Goal: Information Seeking & Learning: Learn about a topic

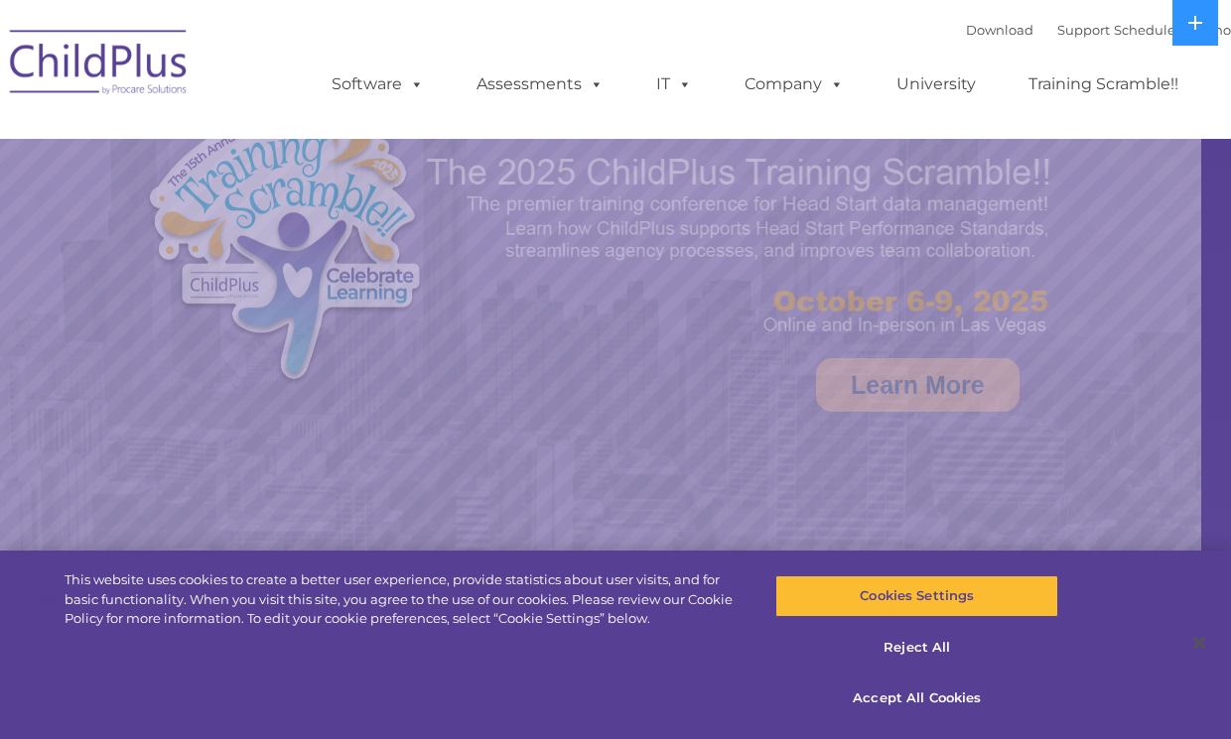
scroll to position [3, 0]
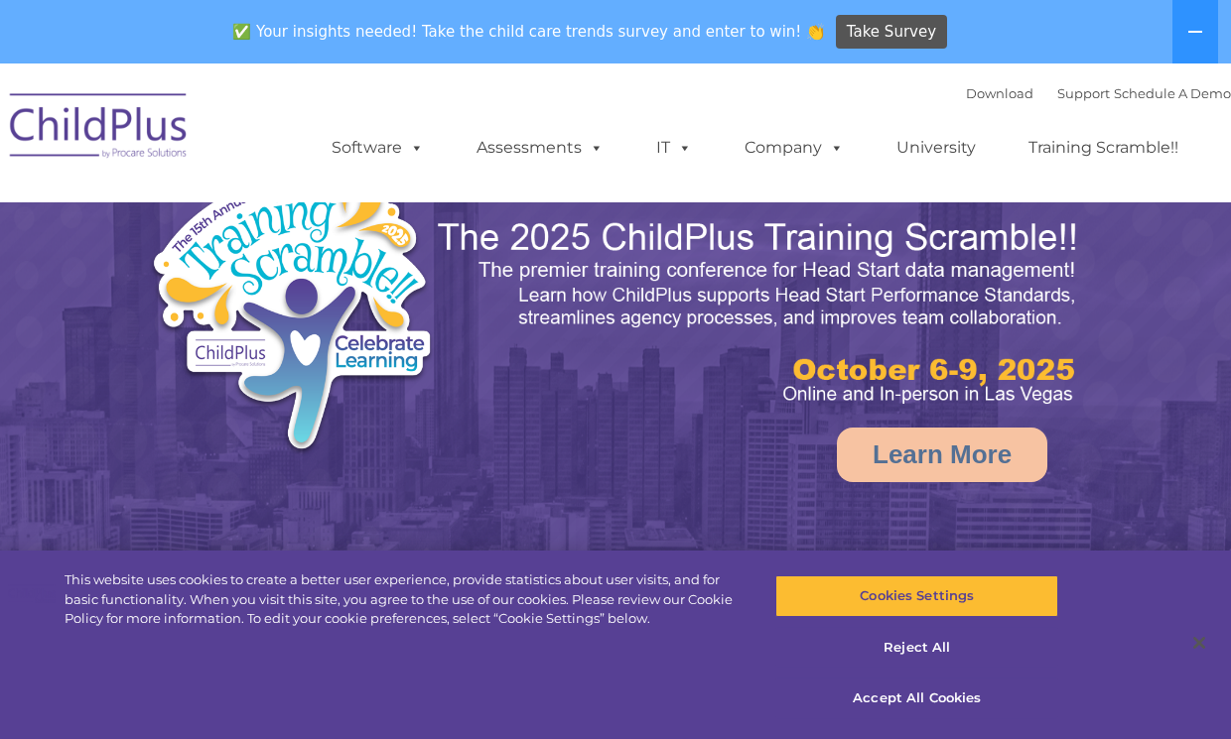
select select "MEDIUM"
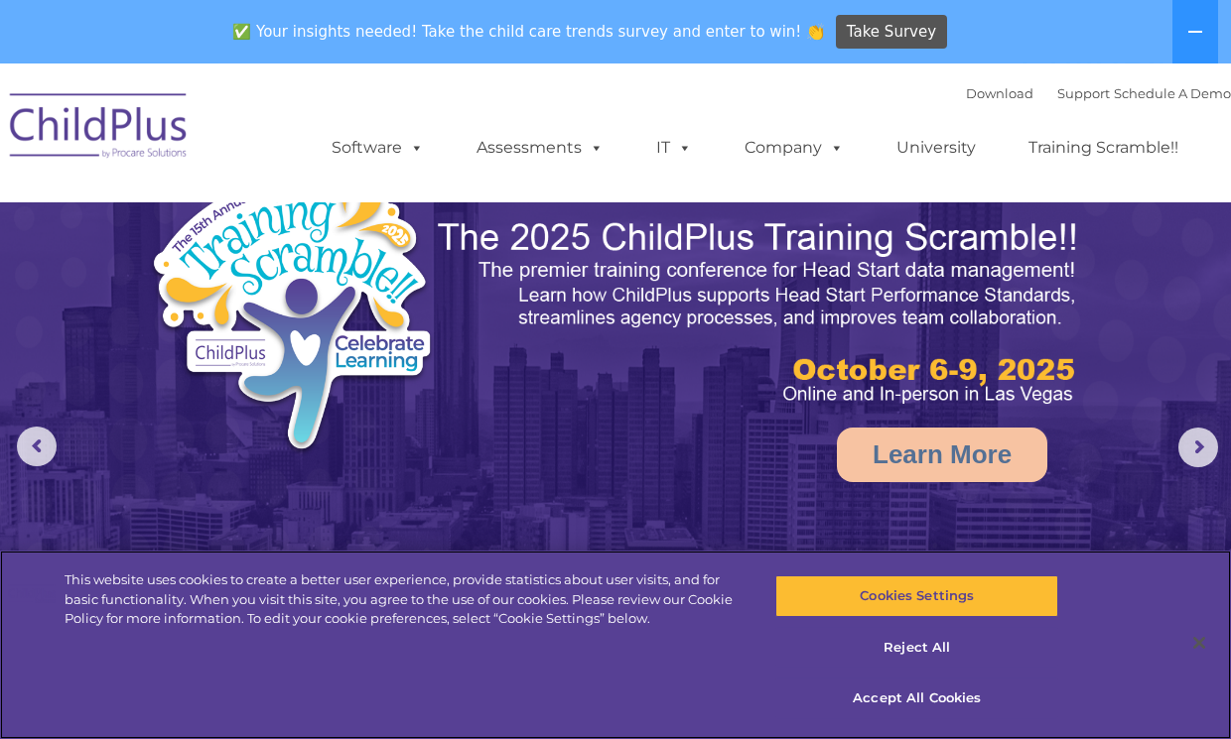
click at [926, 649] on button "Reject All" at bounding box center [916, 648] width 283 height 42
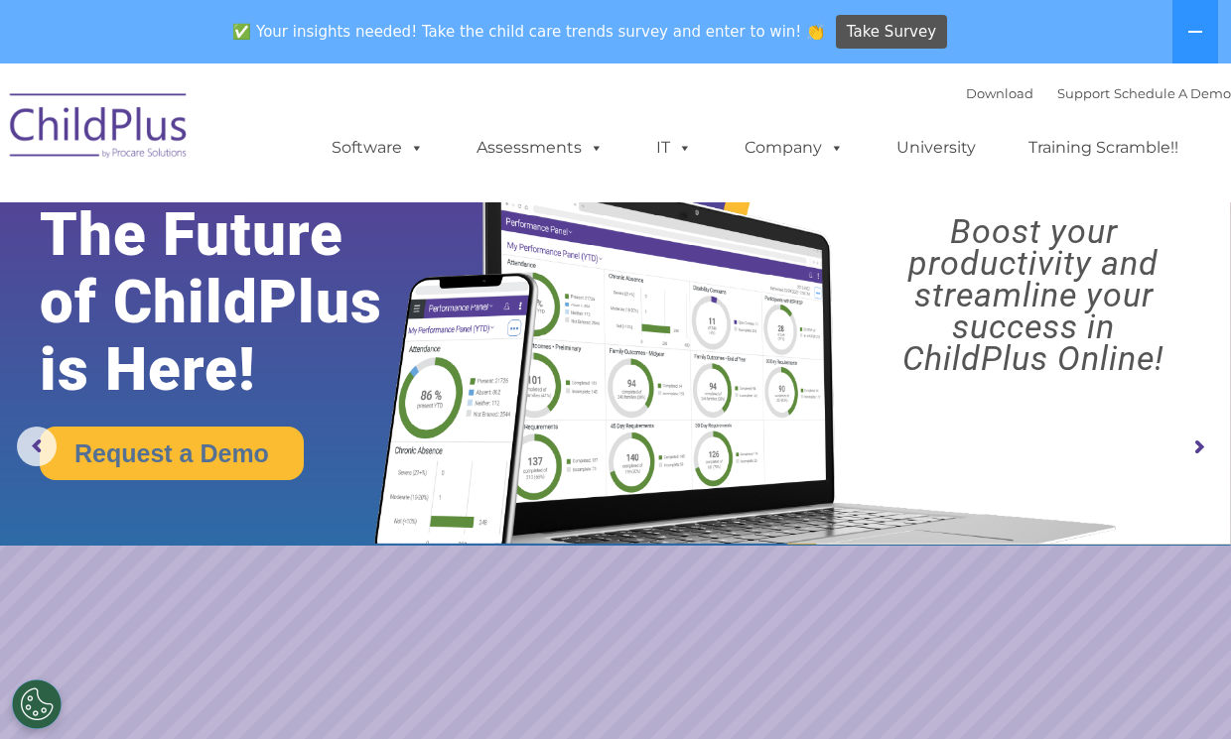
click at [943, 150] on link "University" at bounding box center [935, 148] width 119 height 40
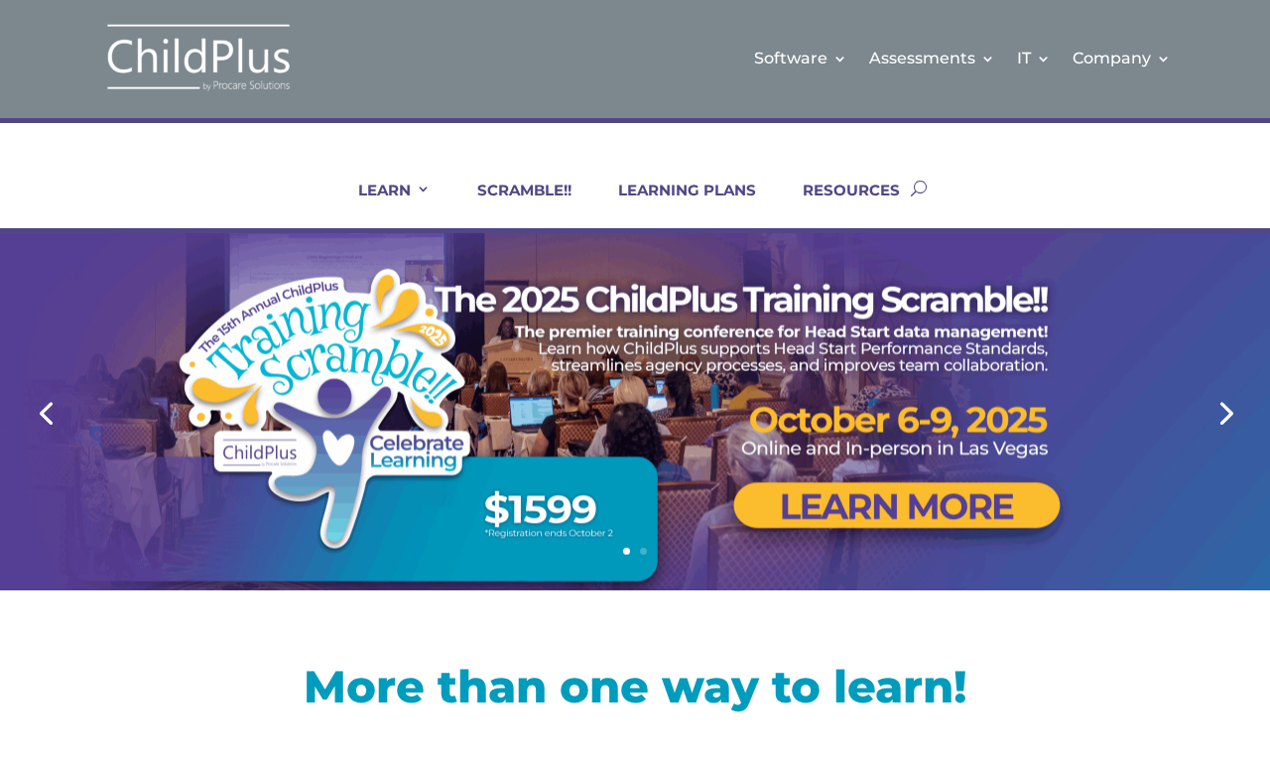
scroll to position [2, 0]
click at [1202, 391] on link "Next" at bounding box center [1225, 412] width 48 height 48
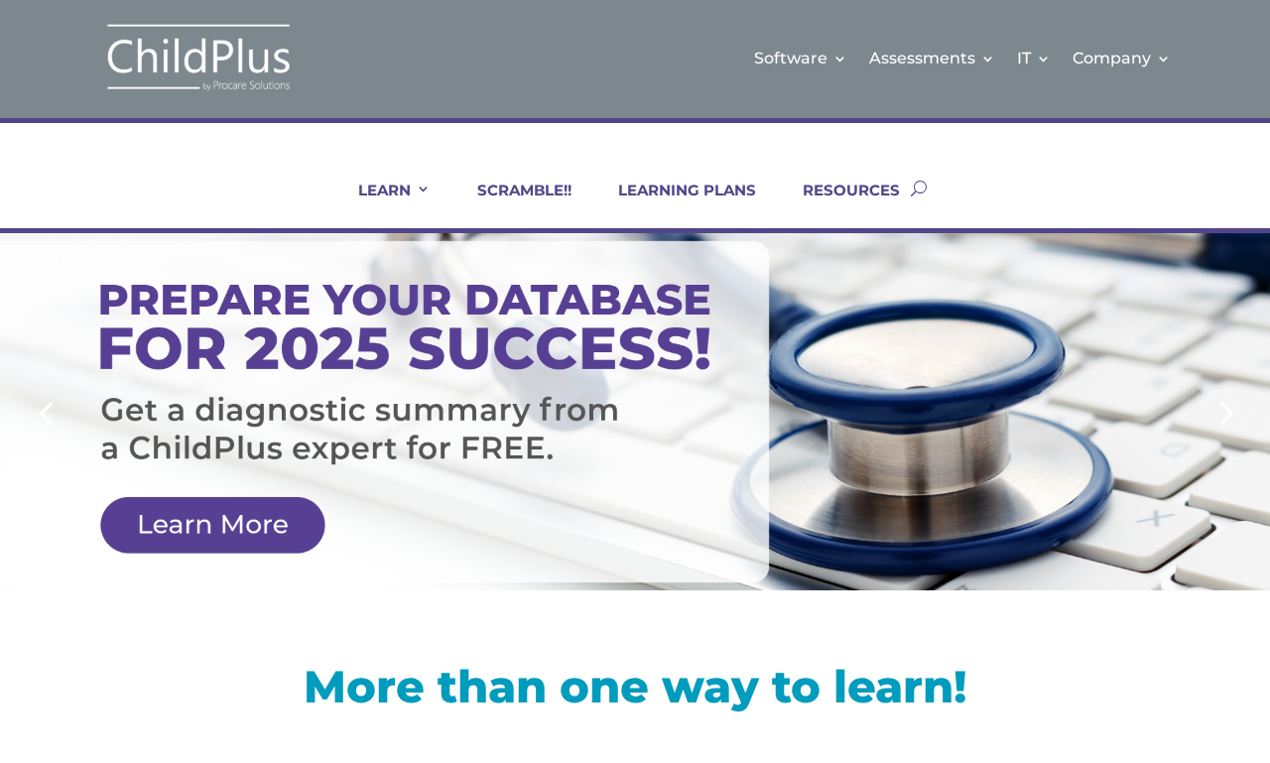
click at [257, 521] on div at bounding box center [634, 411] width 1117 height 357
click at [718, 206] on link "LEARNING PLANS" at bounding box center [674, 205] width 163 height 48
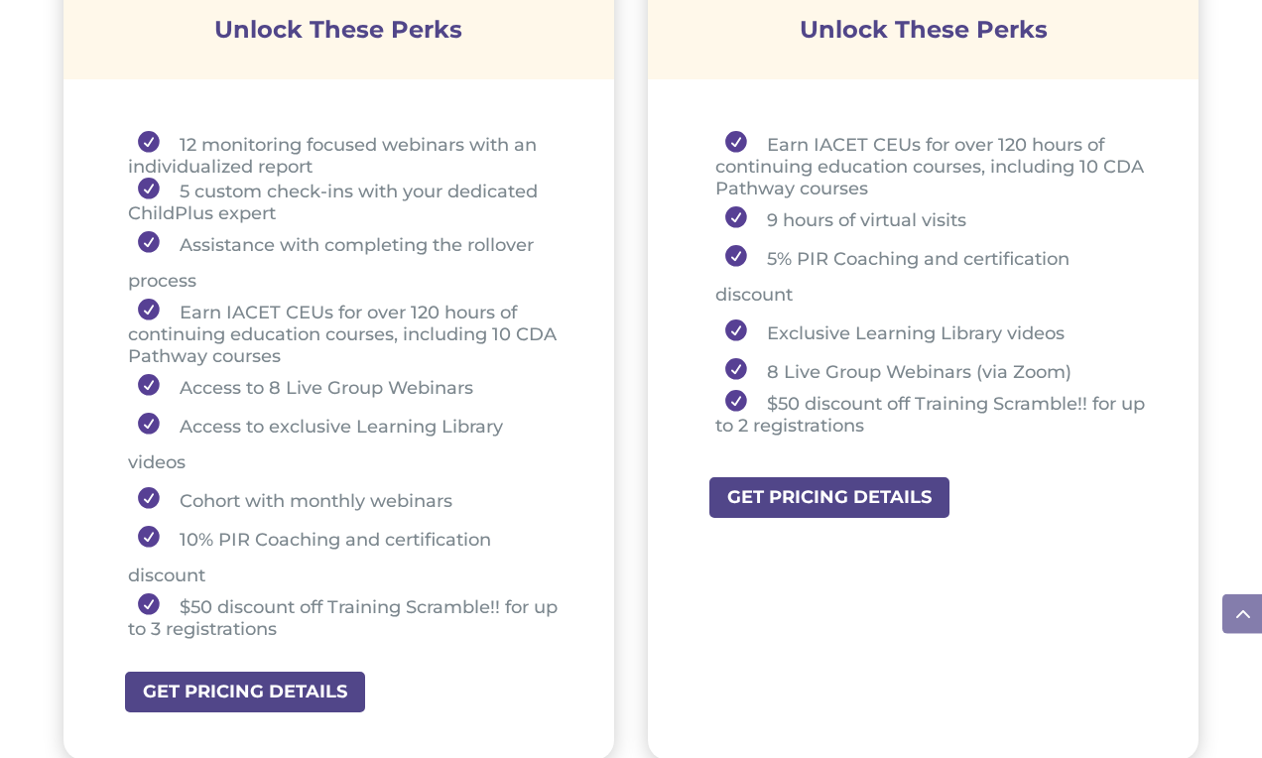
click at [1015, 452] on ul "Earn IACET CEUs for over 120 hours of continuing education courses, including 1…" at bounding box center [924, 293] width 452 height 324
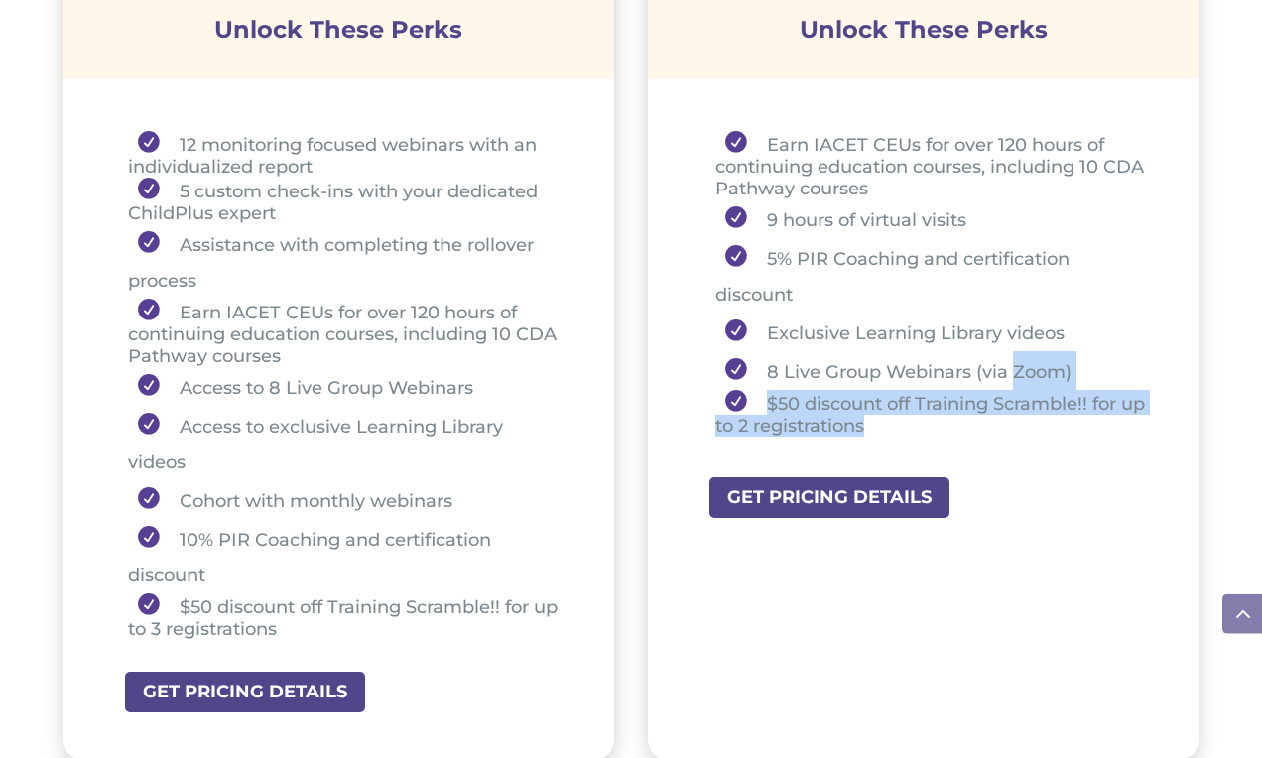
click at [1049, 534] on div "STARTER Unlock These Perks Earn IACET CEUs for over 120 hours of continuing edu…" at bounding box center [923, 336] width 551 height 852
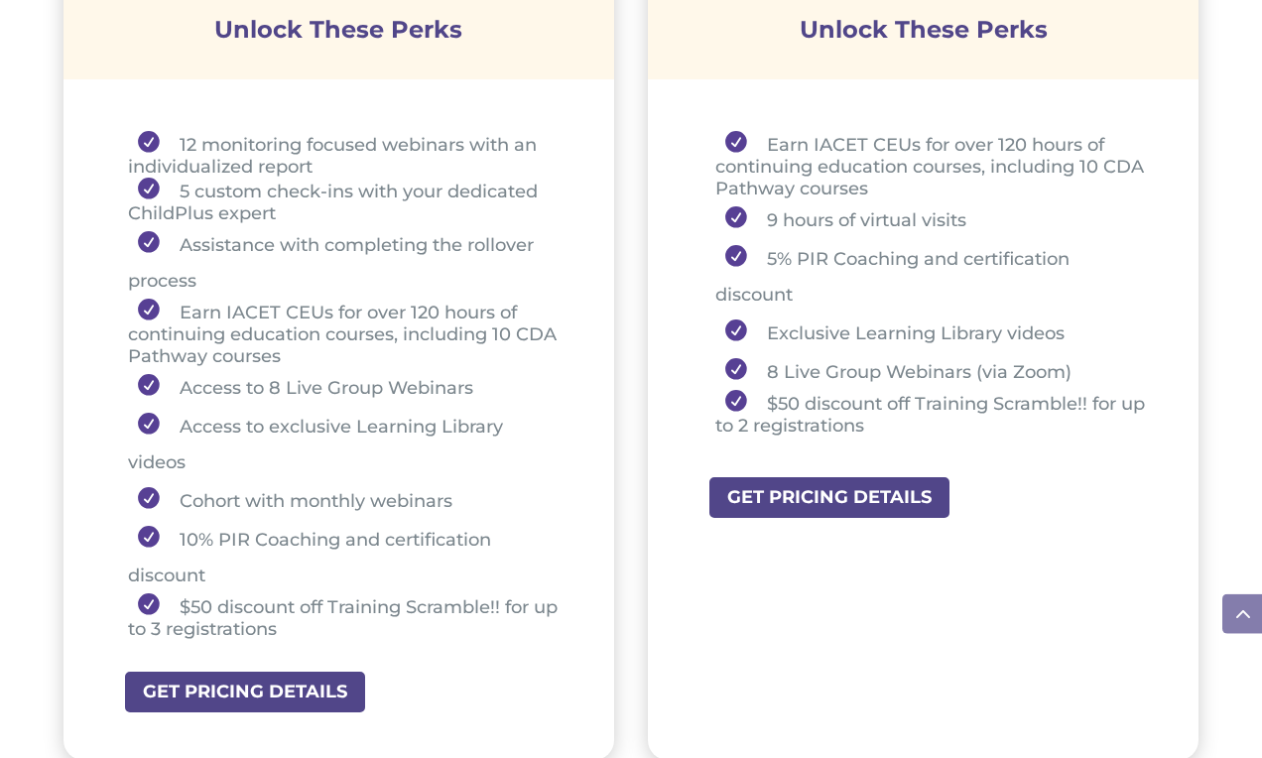
click at [1036, 455] on ul "Earn IACET CEUs for over 120 hours of continuing education courses, including 1…" at bounding box center [924, 293] width 452 height 324
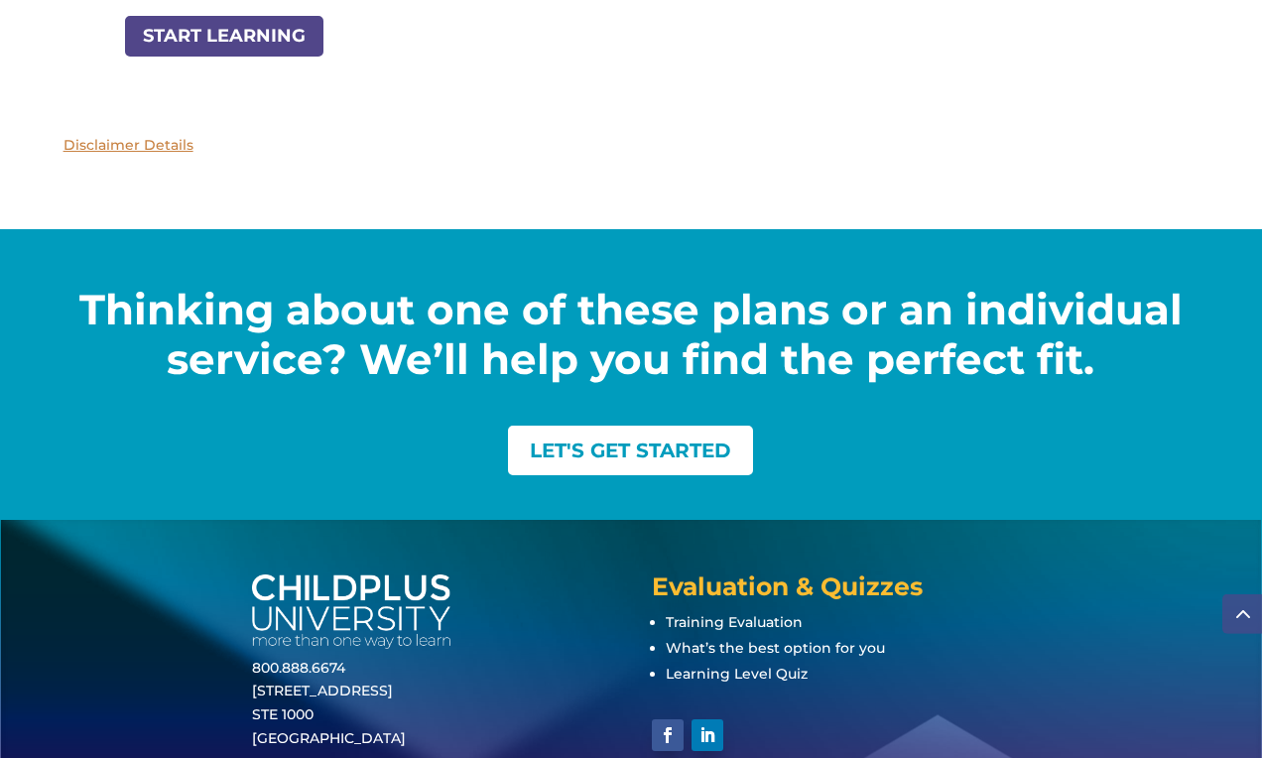
scroll to position [2817, 0]
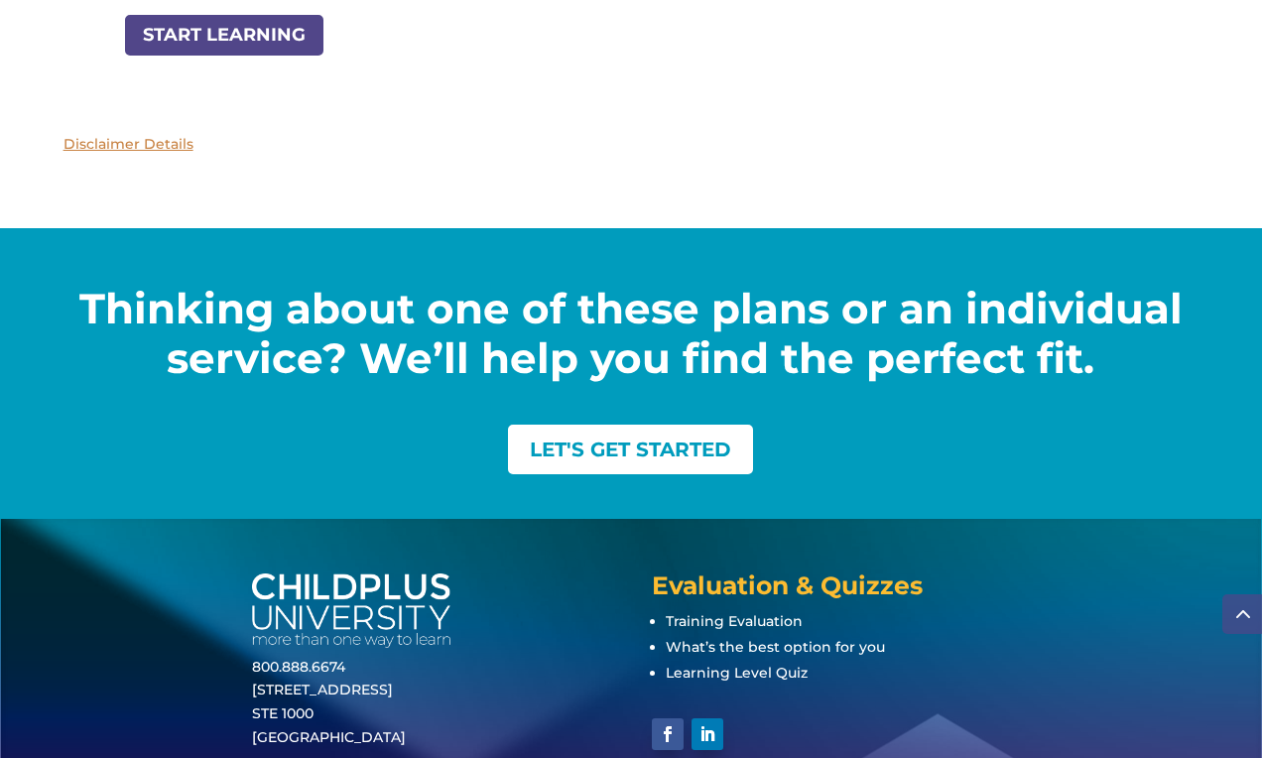
click at [724, 478] on div "Thinking about one of these plans or an individual service? We’ll help you find…" at bounding box center [632, 358] width 1136 height 260
click at [706, 465] on link "LET'S GET STARTED" at bounding box center [630, 450] width 245 height 50
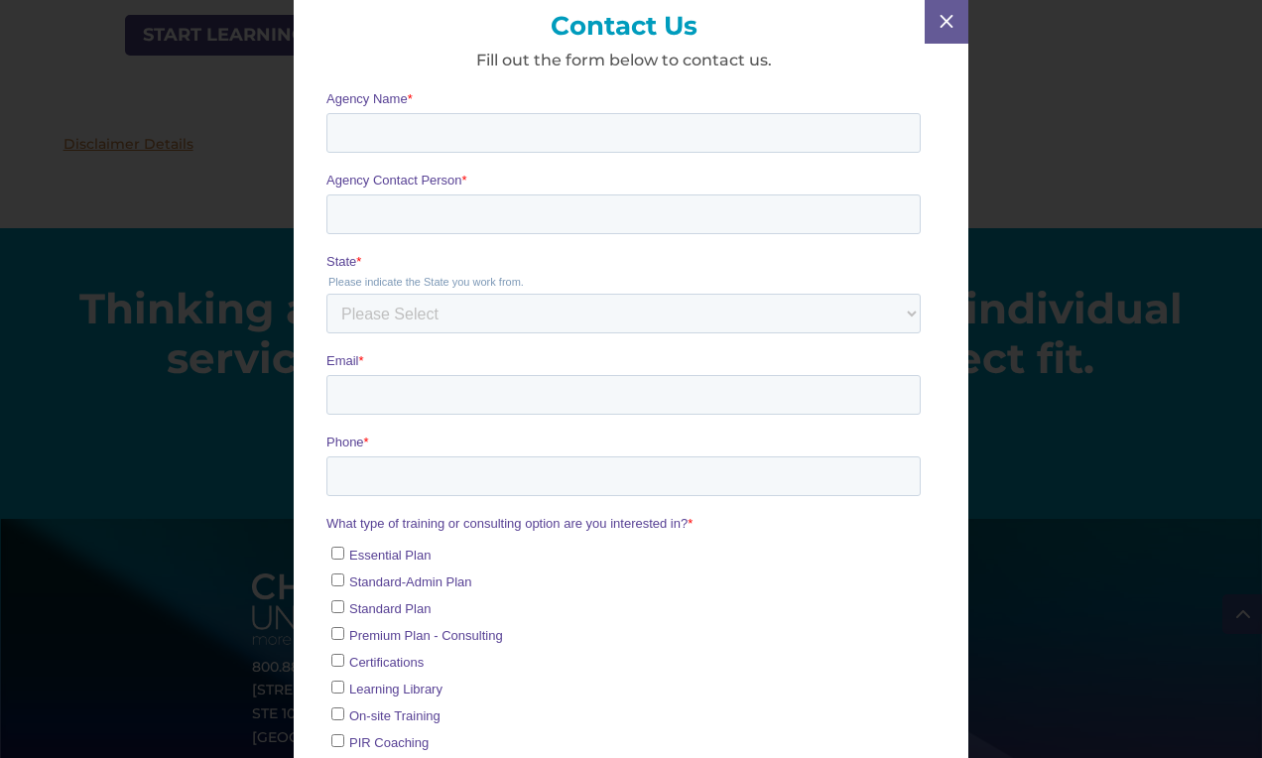
scroll to position [0, 0]
click at [947, 38] on button "M" at bounding box center [947, 22] width 44 height 44
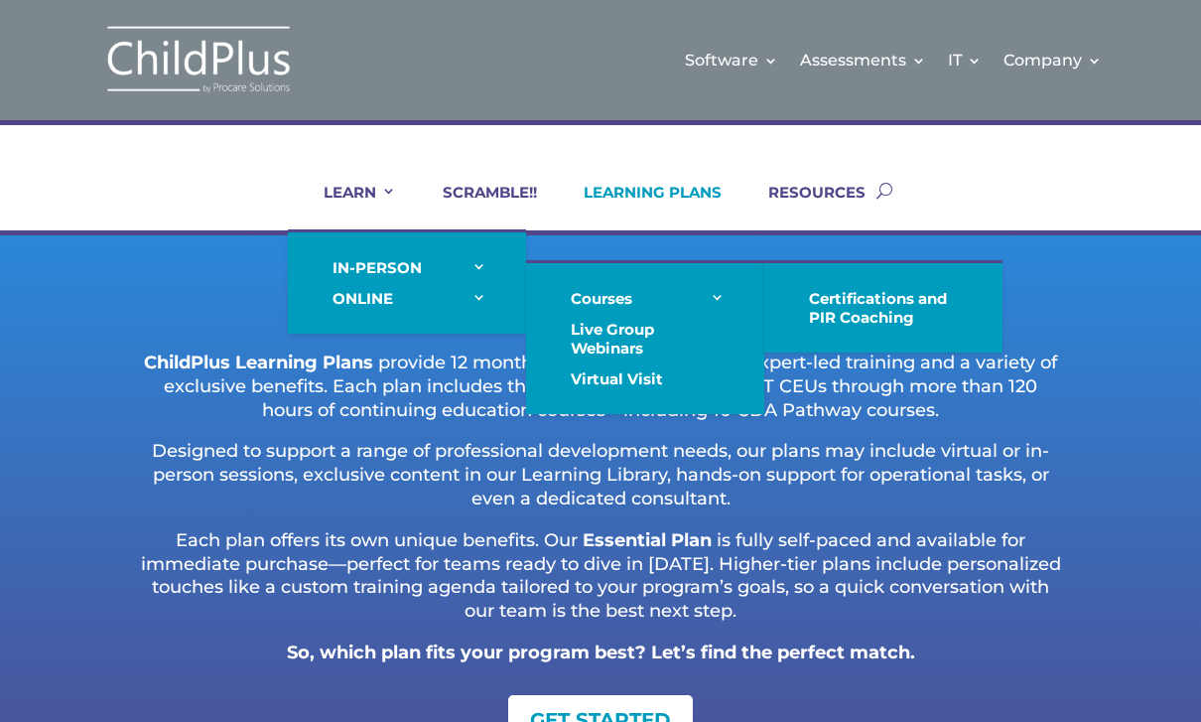
click at [888, 315] on link "Certifications and PIR Coaching" at bounding box center [883, 308] width 198 height 50
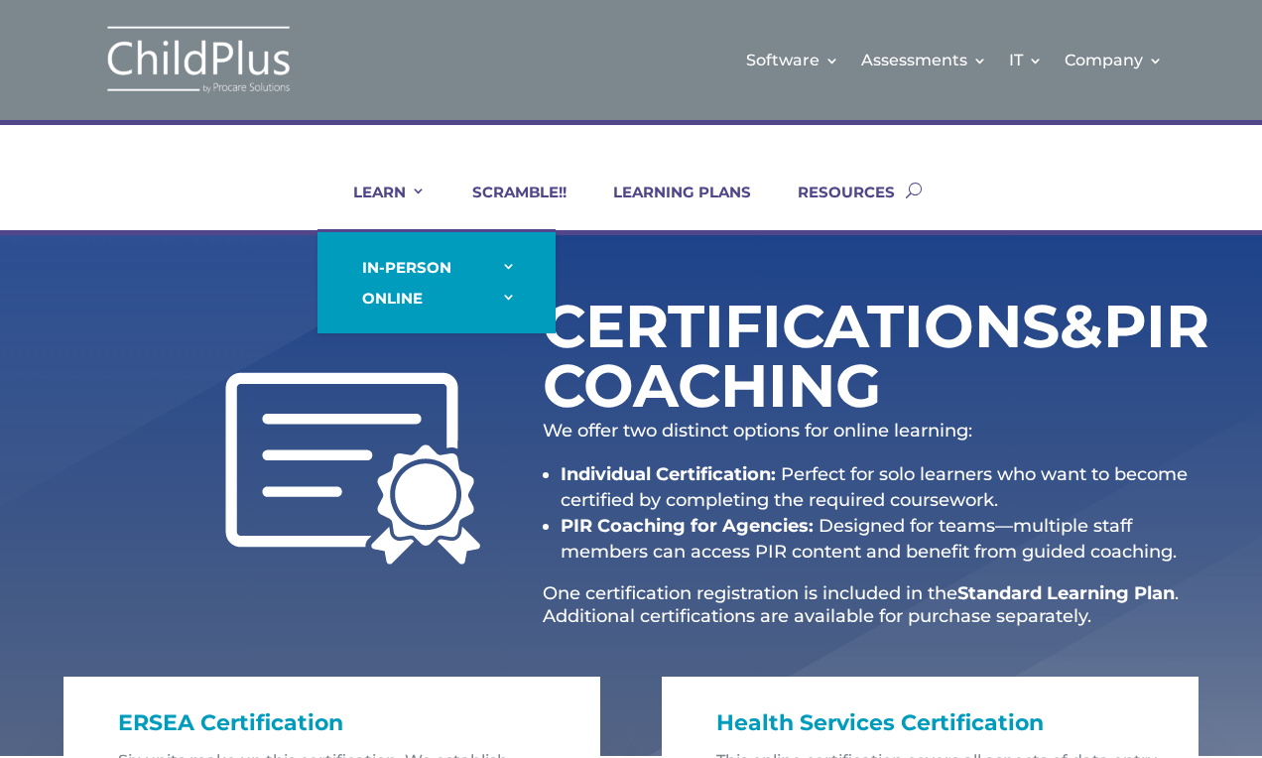
click at [828, 199] on link "RESOURCES" at bounding box center [834, 207] width 122 height 48
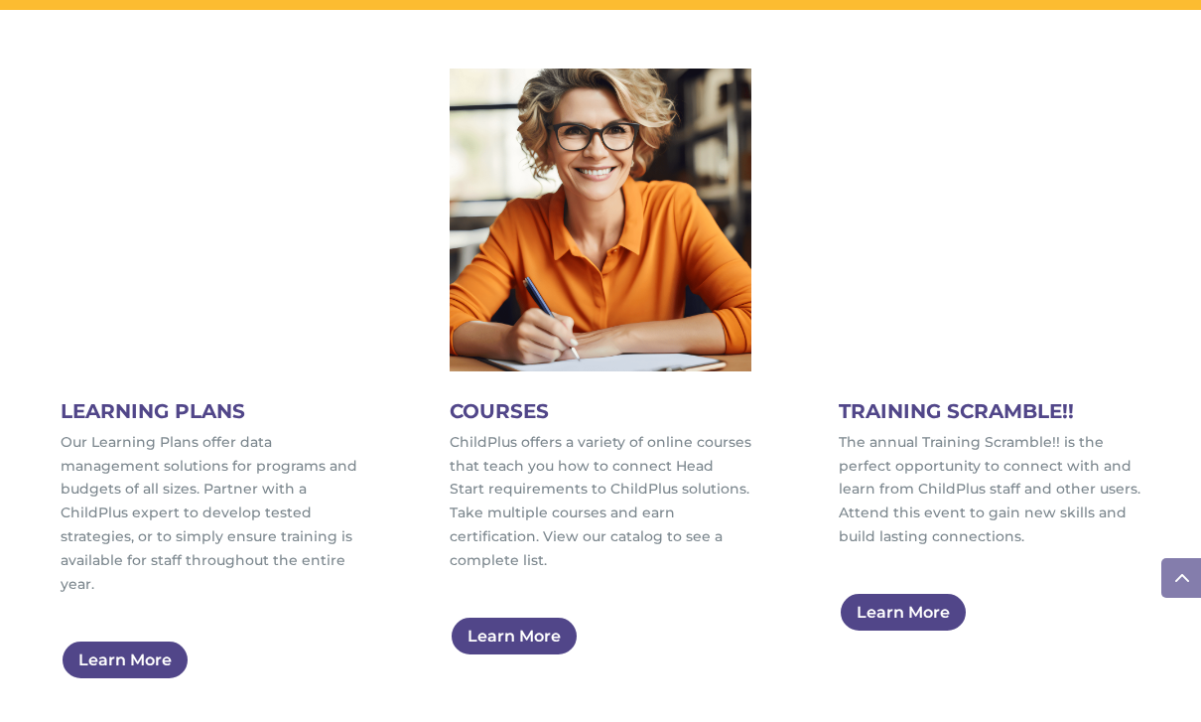
scroll to position [975, 0]
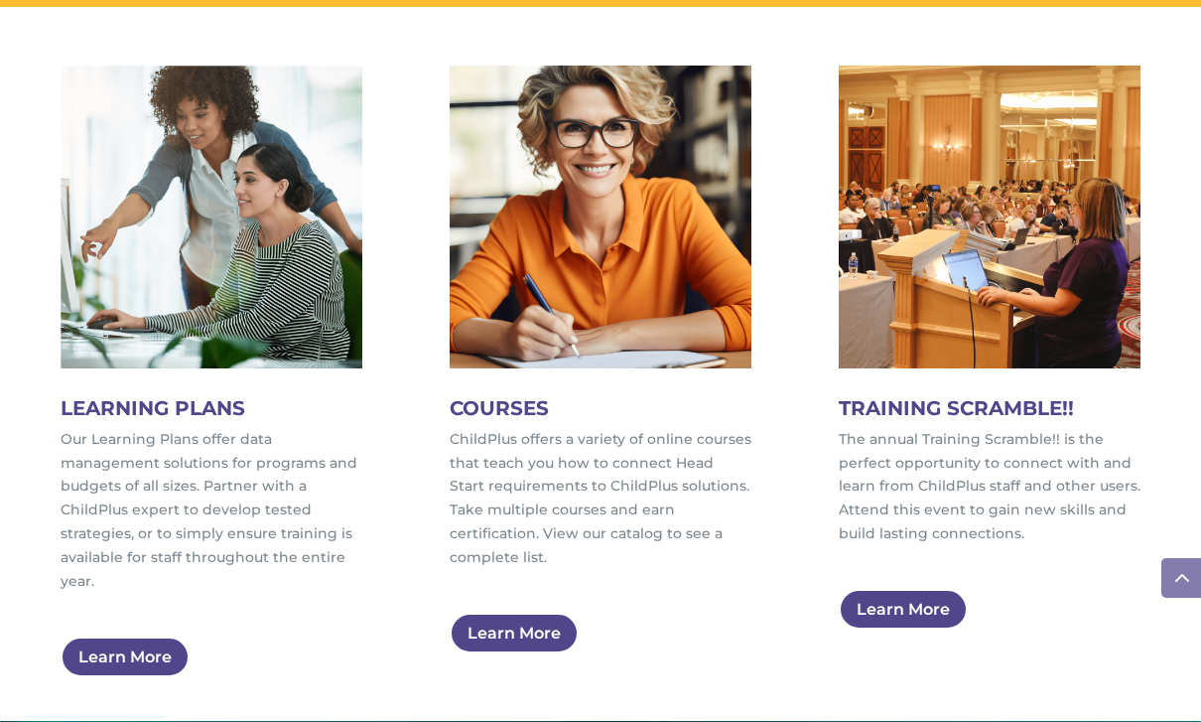
click at [507, 612] on link "Learn More" at bounding box center [514, 632] width 129 height 41
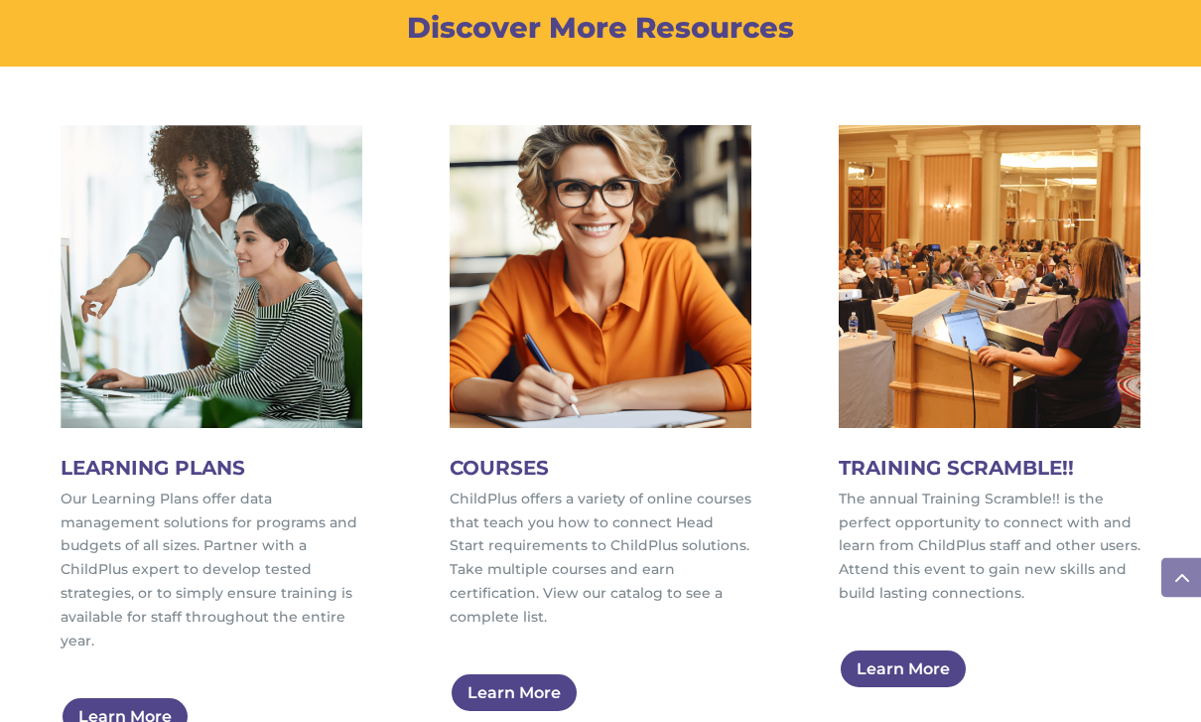
scroll to position [907, 0]
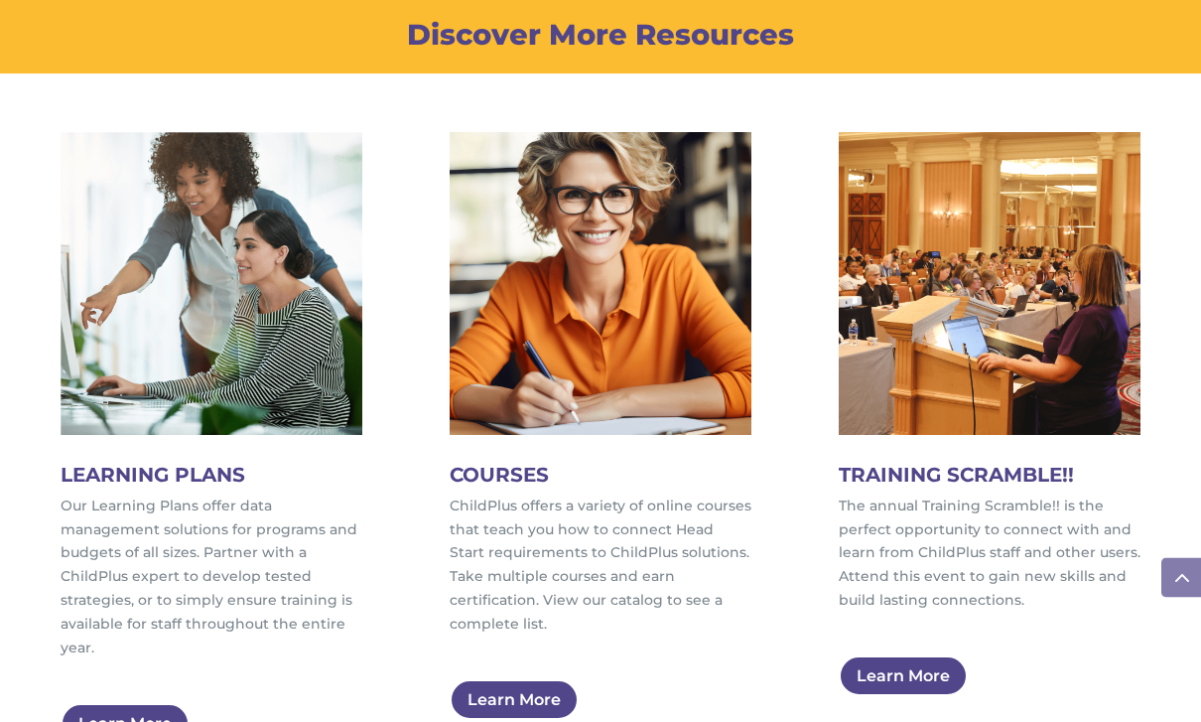
click at [1057, 301] on img at bounding box center [990, 284] width 303 height 303
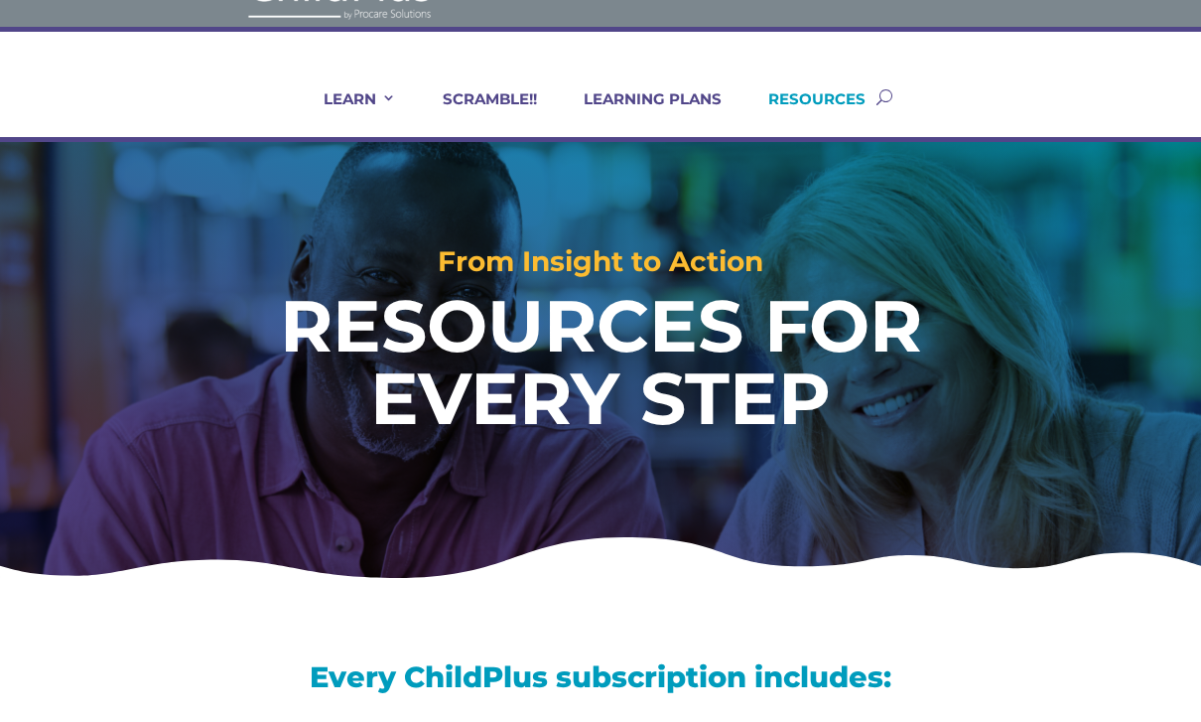
scroll to position [0, 0]
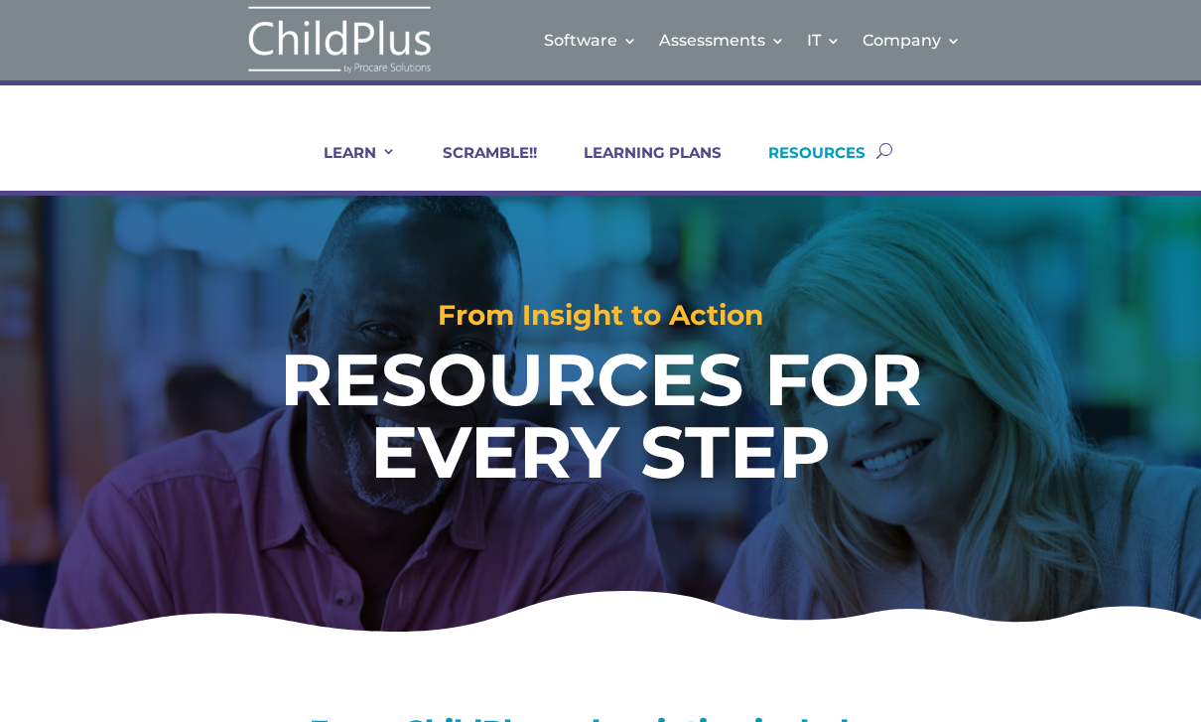
click at [1002, 513] on div "From Insight to Action RESOURCES FOR EVERY STEP" at bounding box center [601, 364] width 1081 height 336
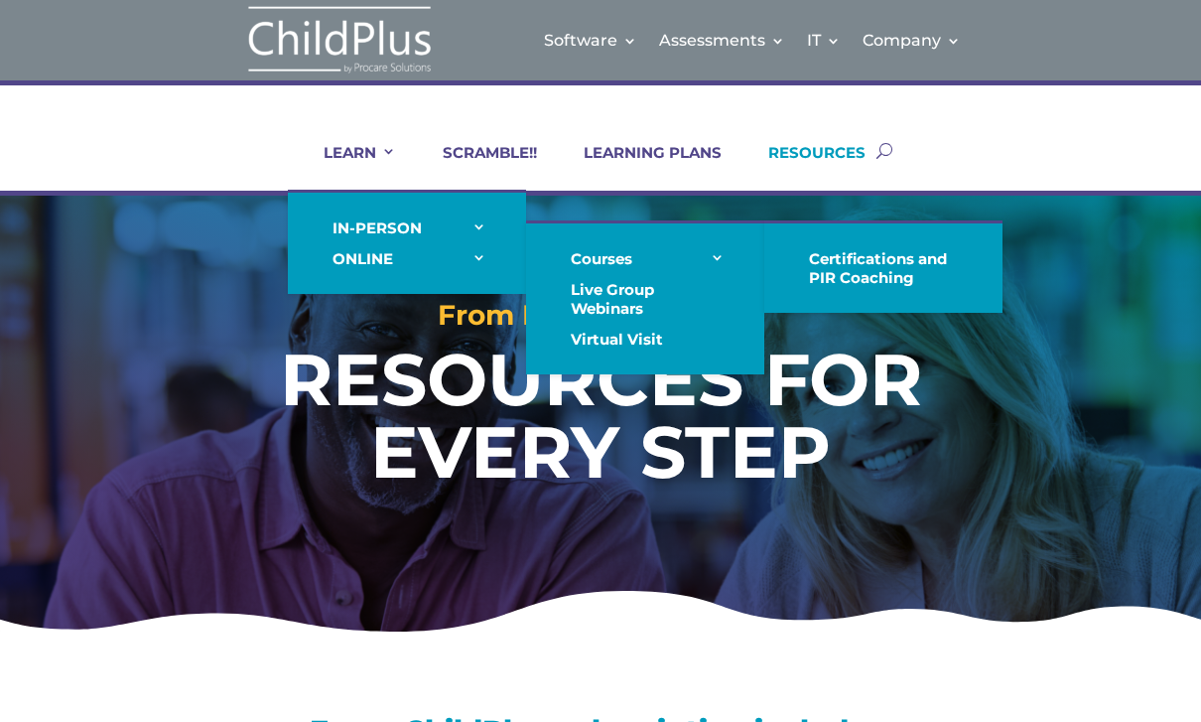
click at [899, 263] on link "Certifications and PIR Coaching" at bounding box center [883, 268] width 198 height 50
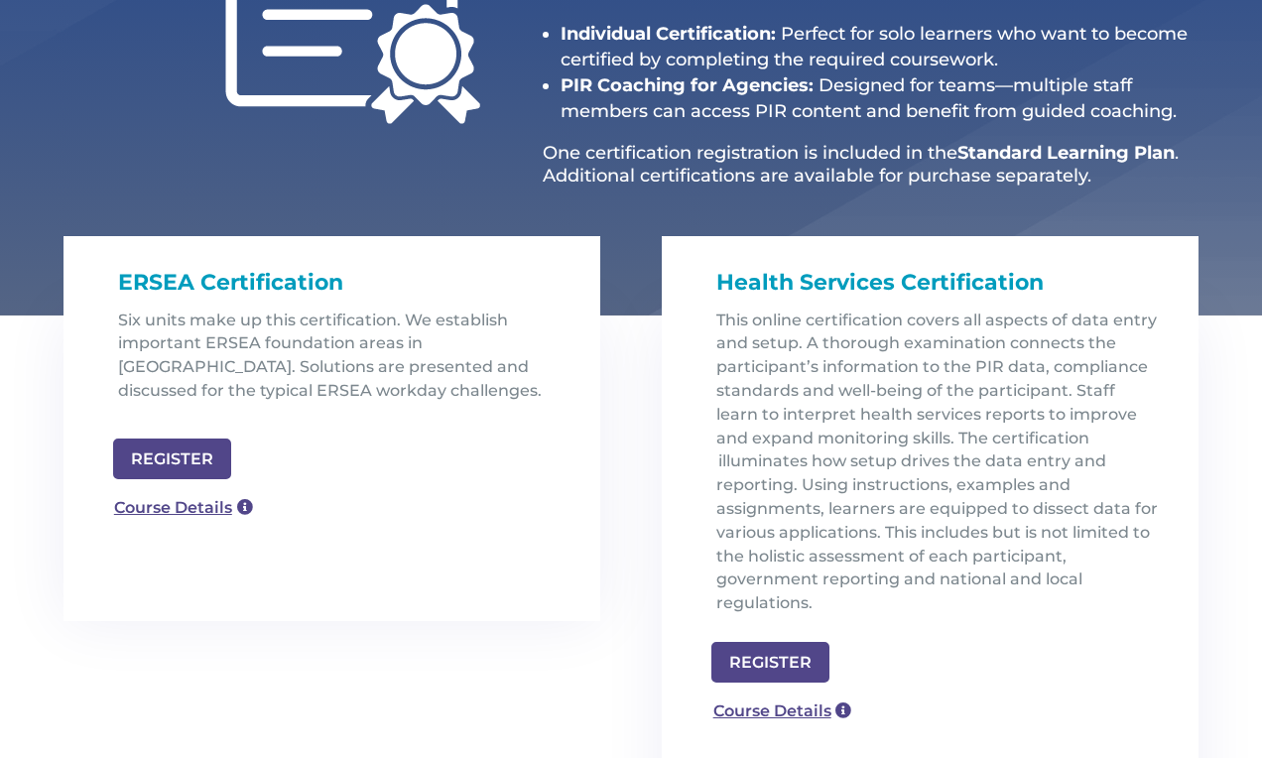
scroll to position [440, 0]
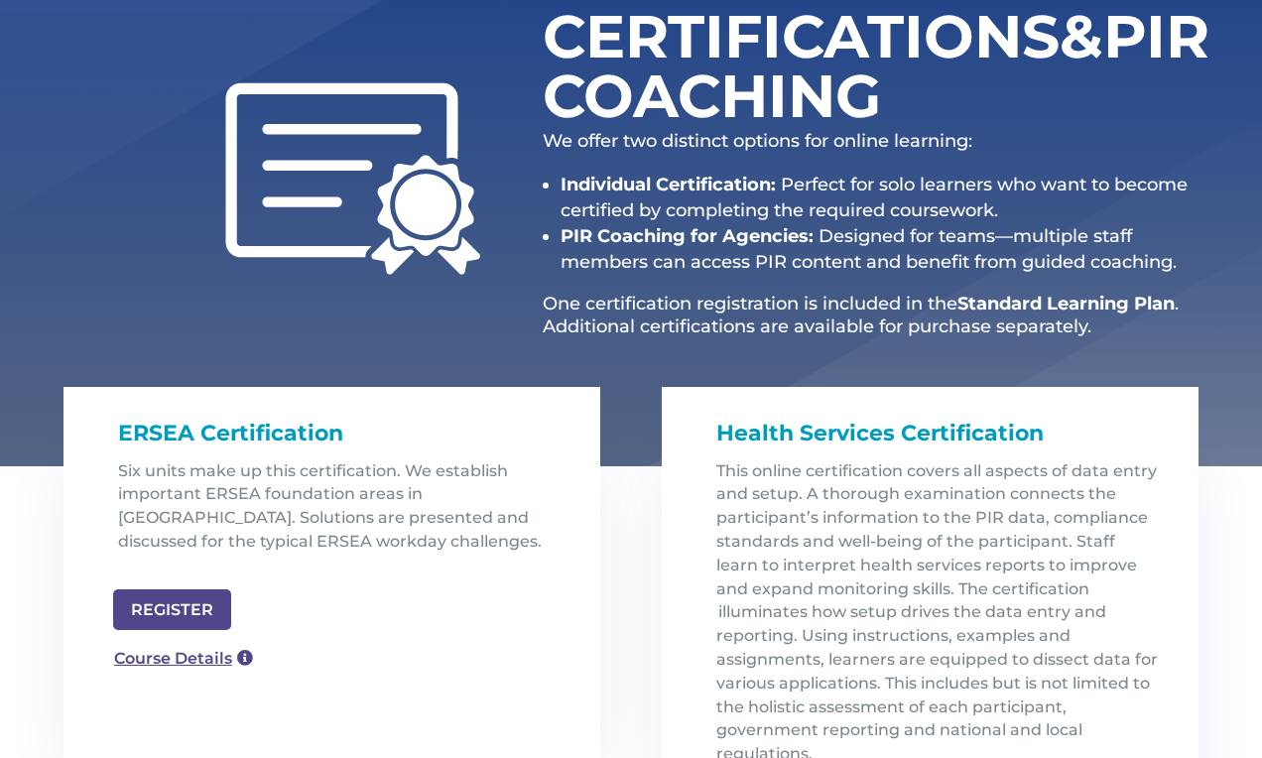
scroll to position [288, 0]
